Goal: Navigation & Orientation: Find specific page/section

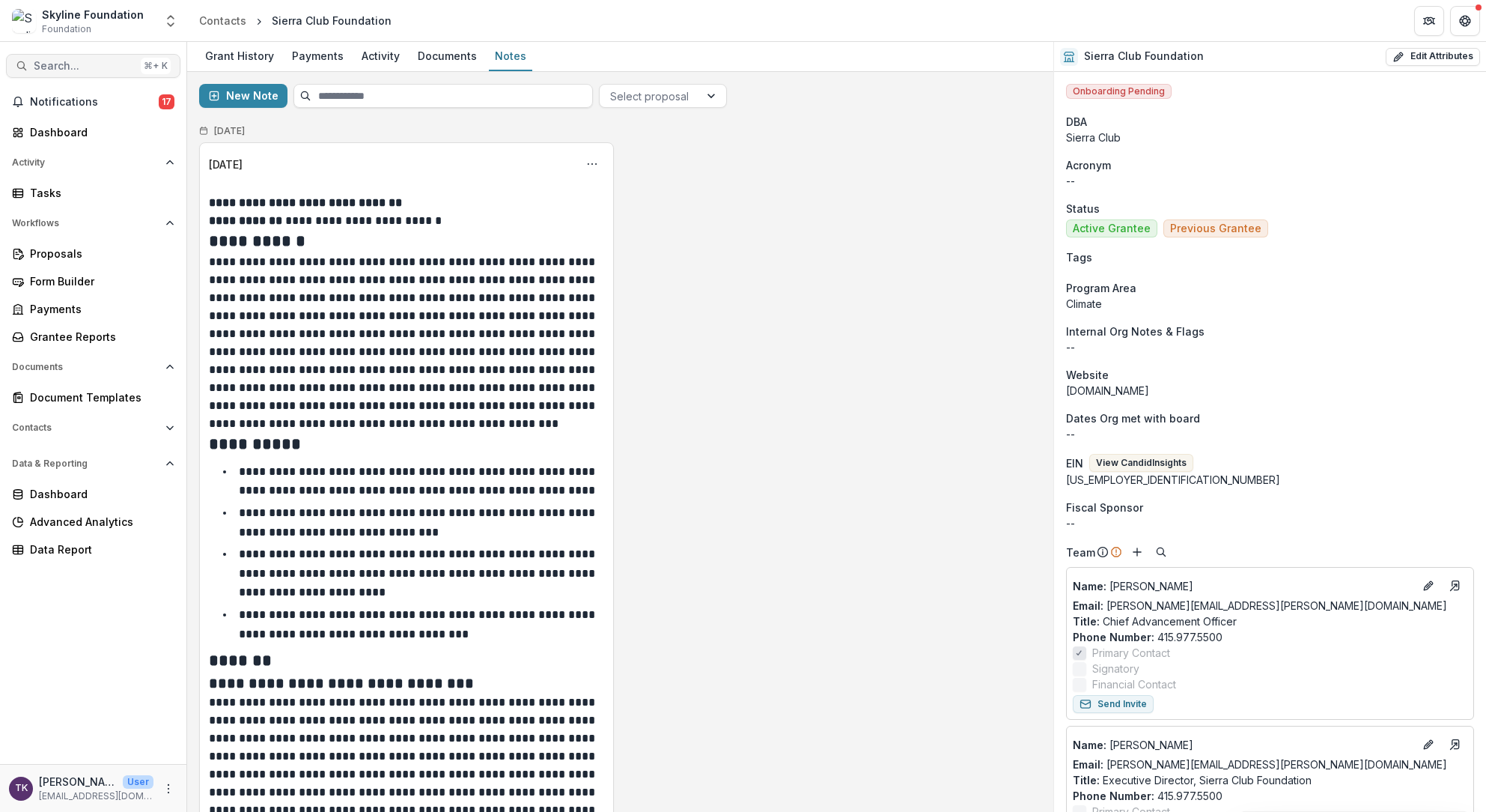
click at [50, 67] on span "Search..." at bounding box center [84, 66] width 101 height 13
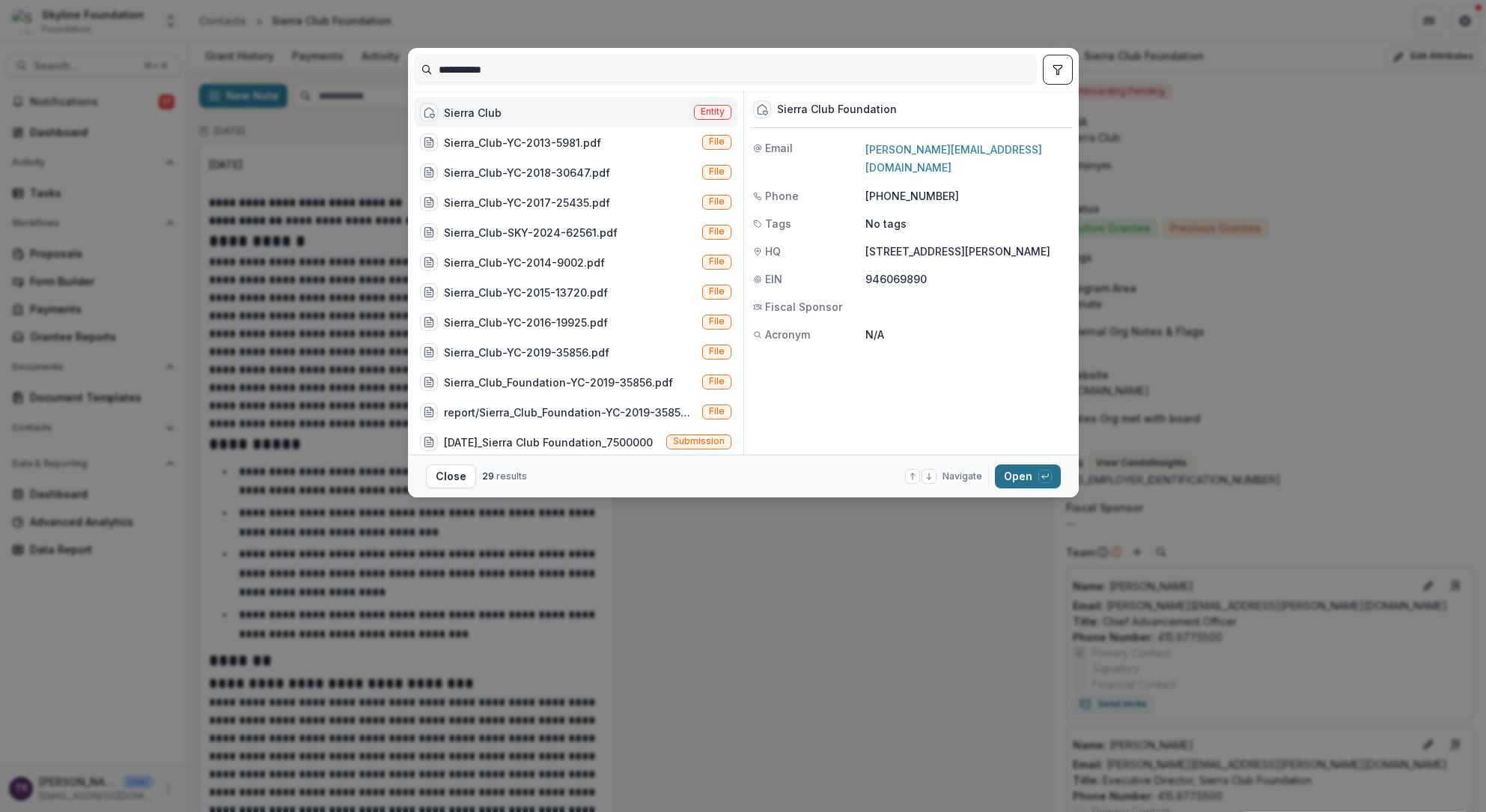
click at [1011, 473] on button "Open with enter key" at bounding box center [1028, 476] width 66 height 24
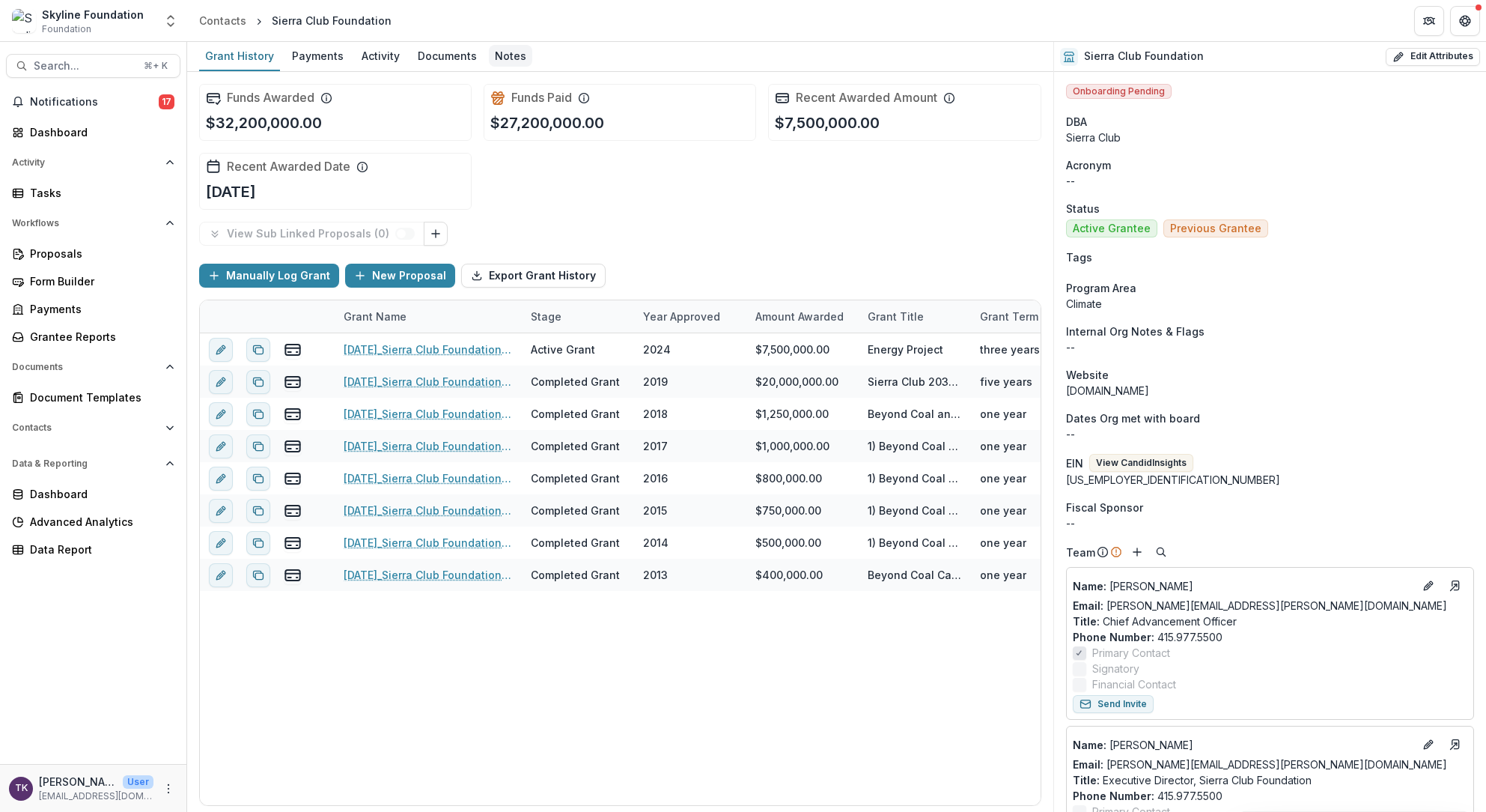
click at [501, 54] on div "Notes" at bounding box center [511, 56] width 43 height 22
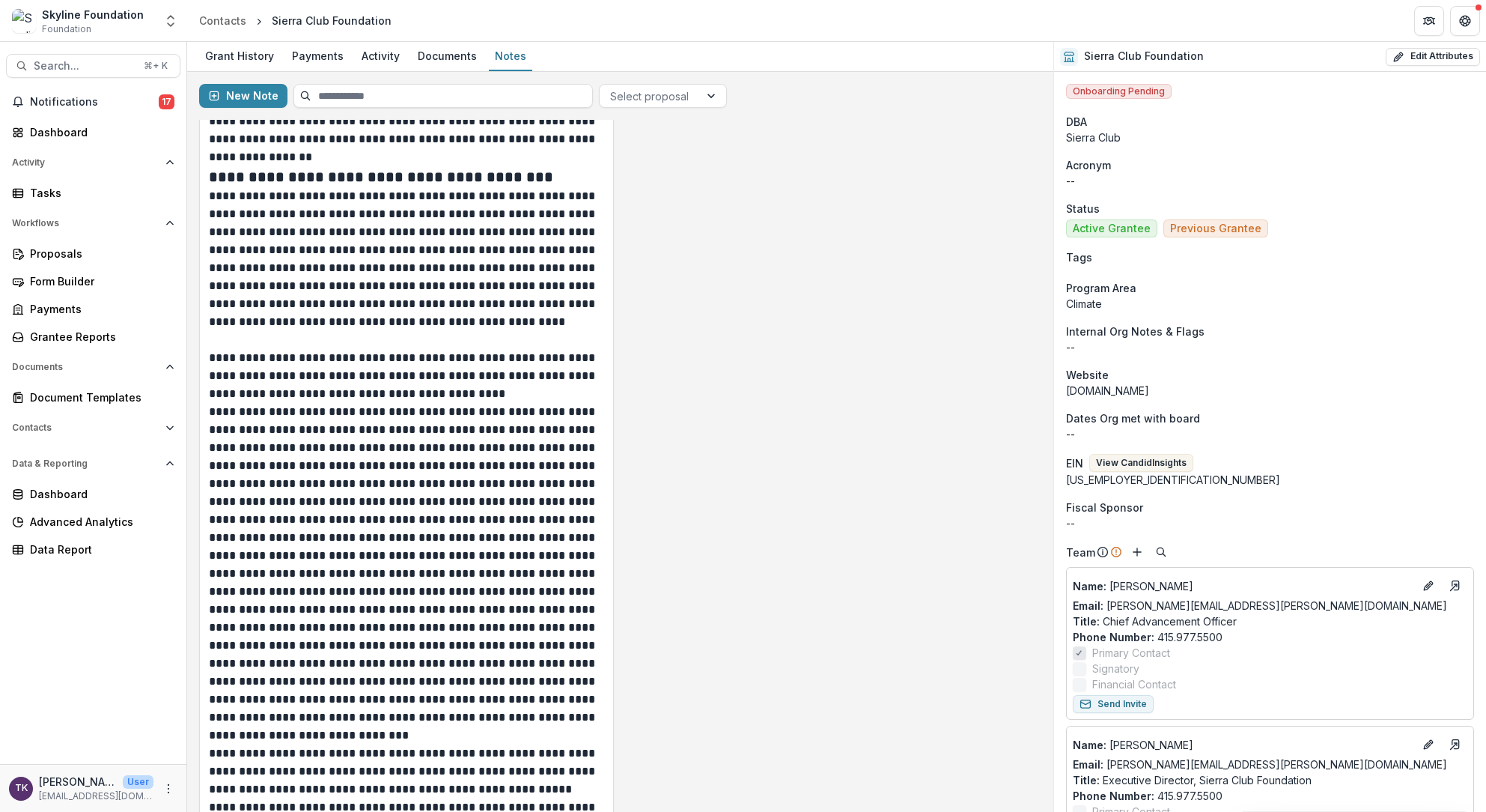
scroll to position [4866, 0]
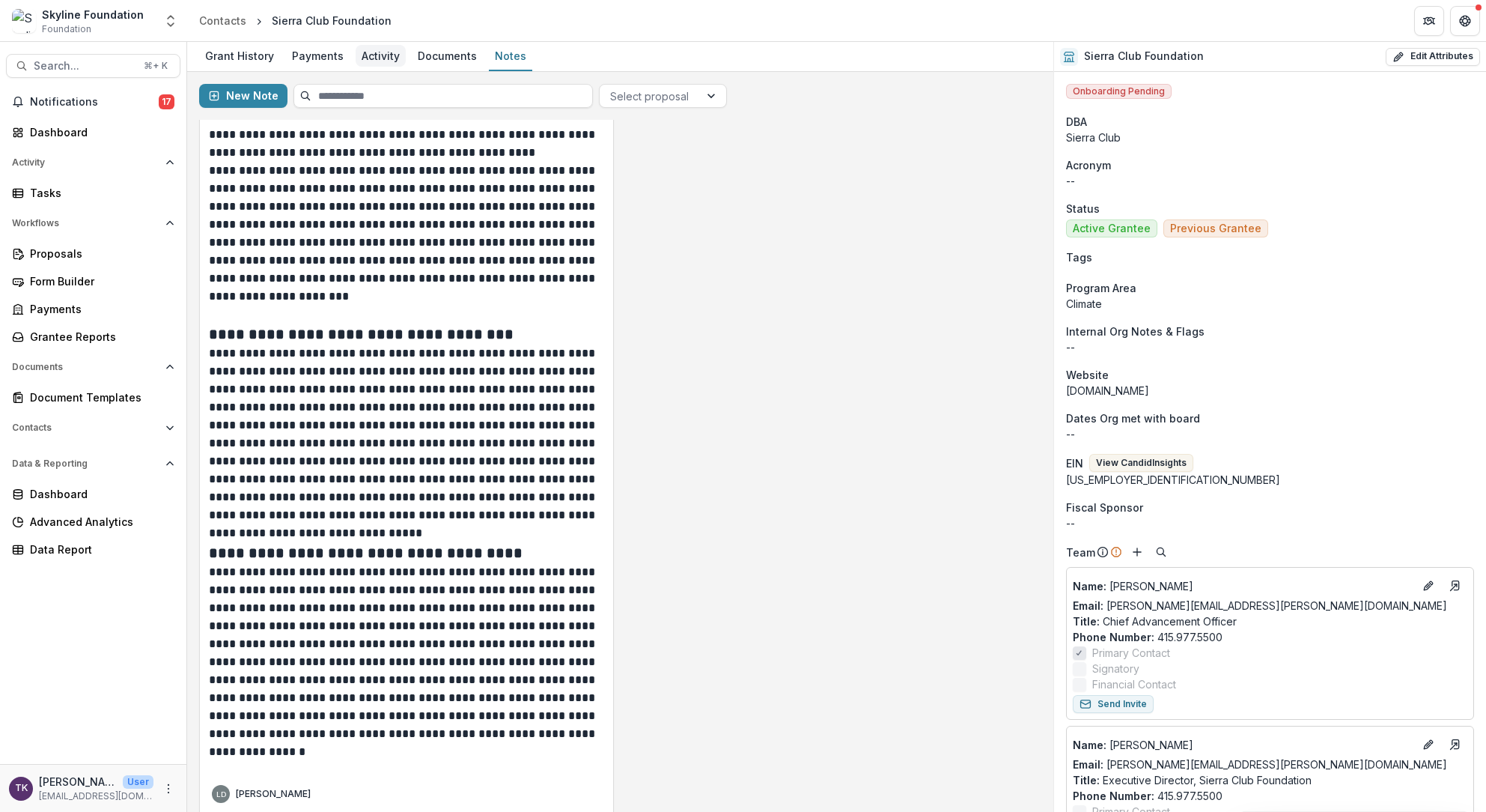
click at [368, 56] on div "Activity" at bounding box center [381, 56] width 50 height 22
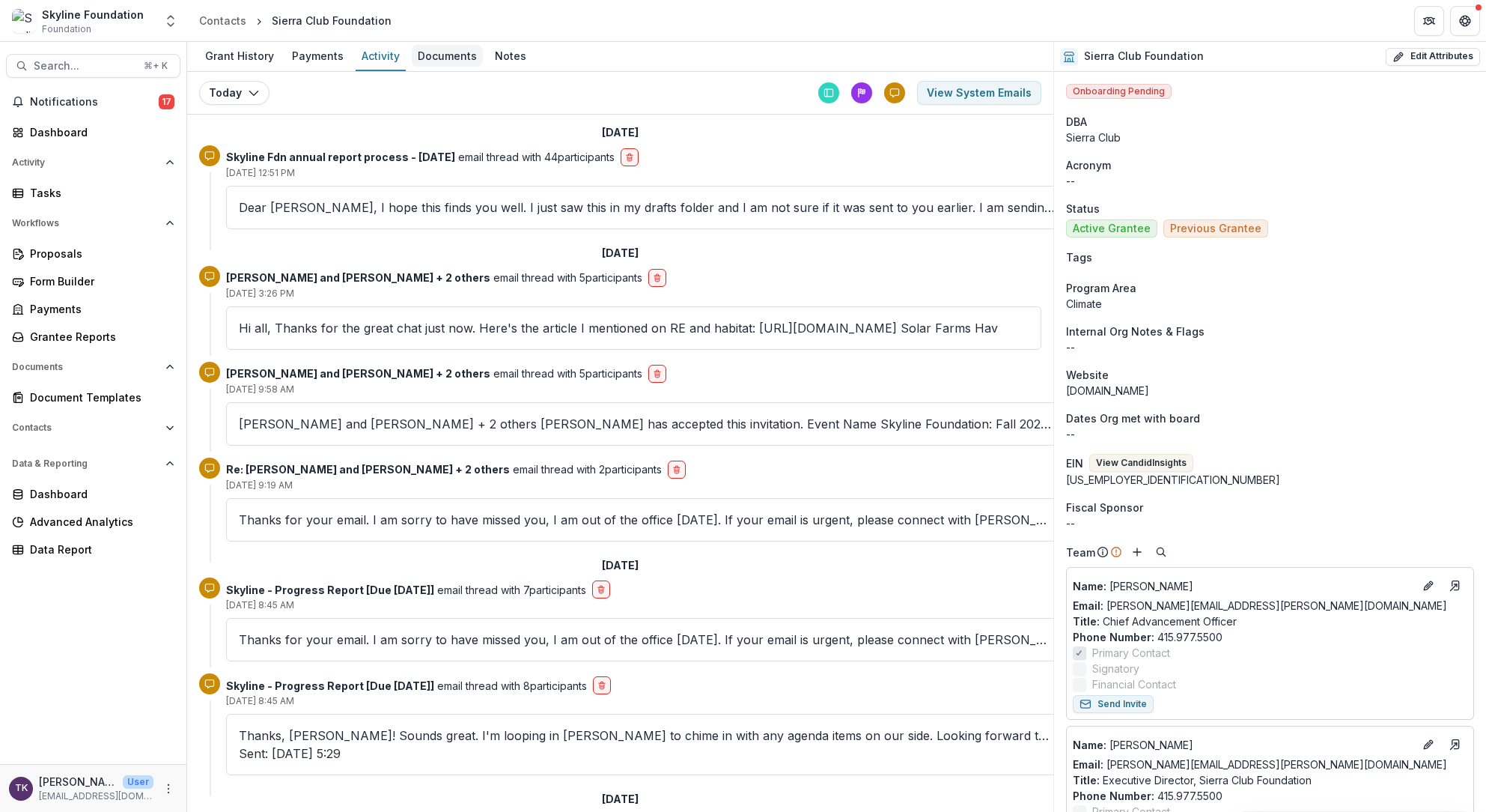
click at [435, 57] on div "Documents" at bounding box center [448, 56] width 71 height 22
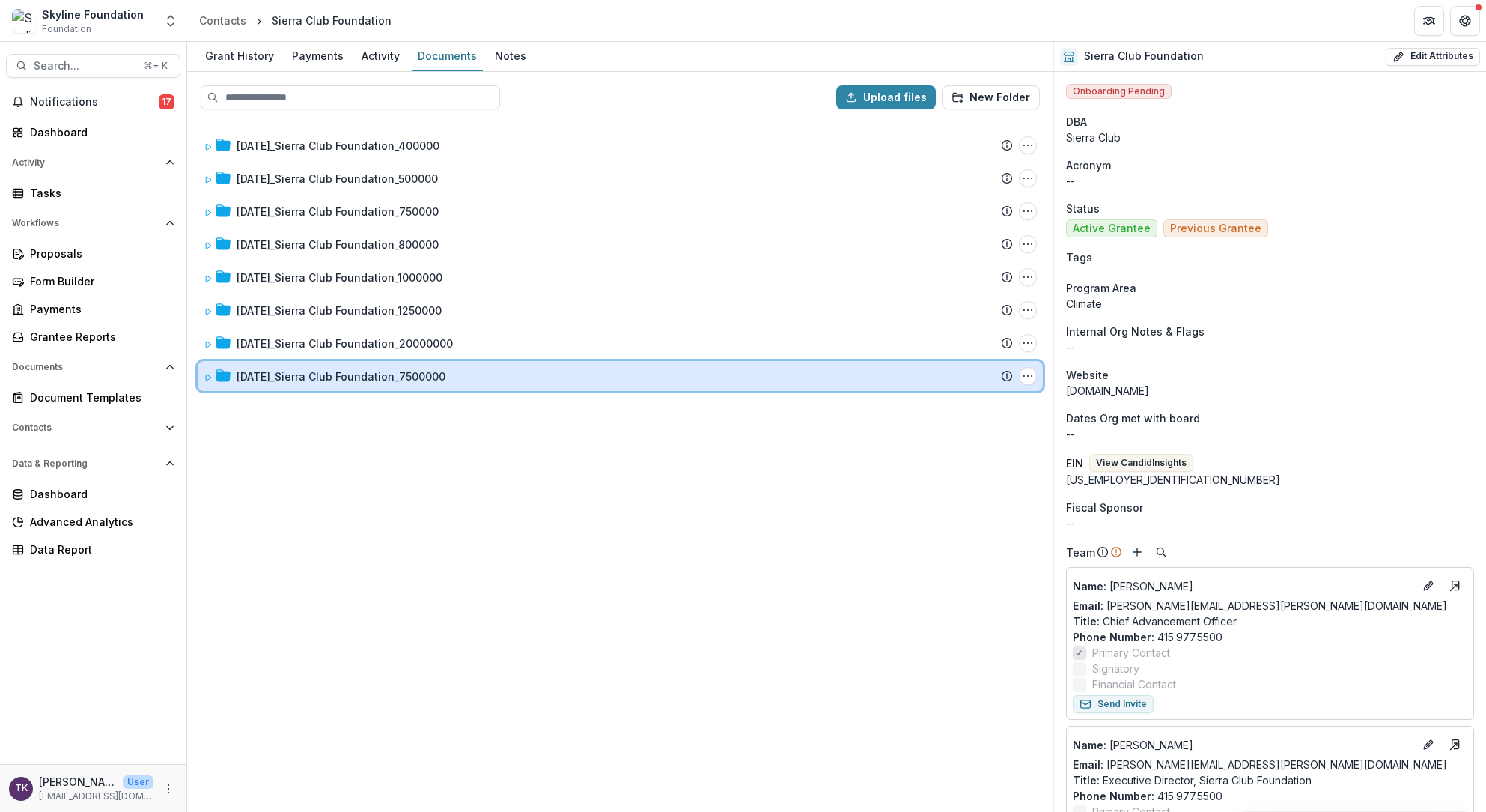
click at [270, 384] on div "[DATE]_Sierra Club Foundation_7500000 Submission Temelio Proposal Attached prop…" at bounding box center [620, 376] width 845 height 30
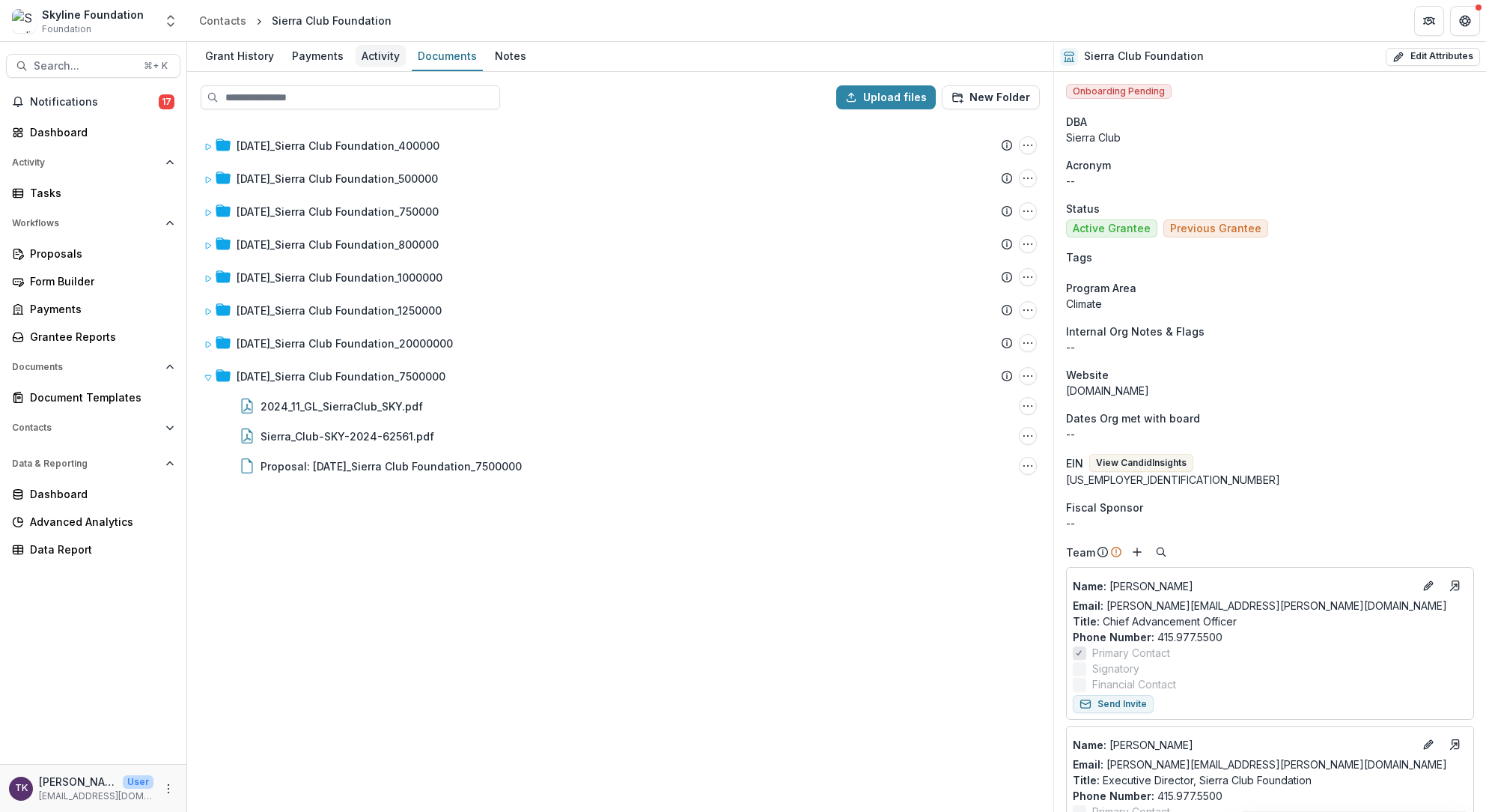
click at [377, 62] on div "Activity" at bounding box center [381, 56] width 50 height 22
